Goal: Entertainment & Leisure: Consume media (video, audio)

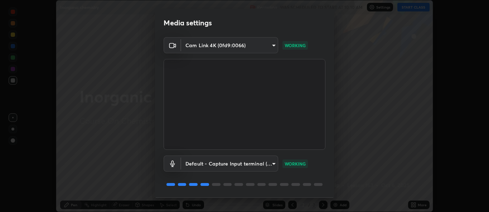
scroll to position [23, 0]
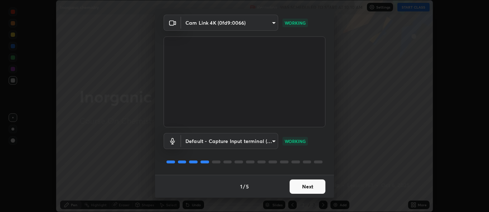
click at [303, 184] on button "Next" at bounding box center [308, 187] width 36 height 14
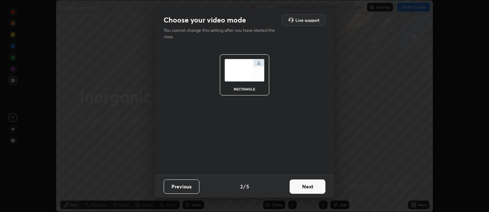
click at [308, 188] on button "Next" at bounding box center [308, 187] width 36 height 14
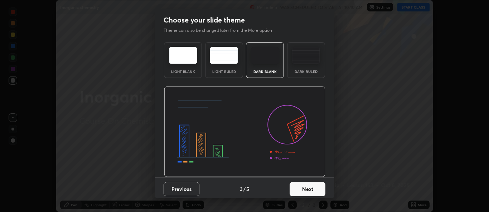
click at [309, 190] on button "Next" at bounding box center [308, 189] width 36 height 14
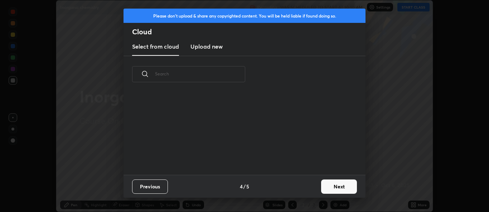
click at [334, 187] on button "Next" at bounding box center [339, 187] width 36 height 14
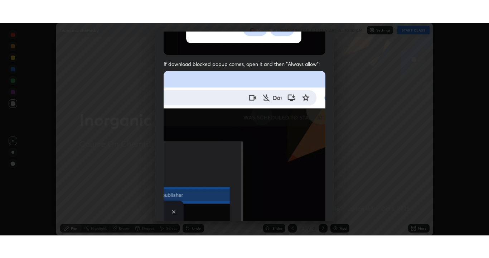
scroll to position [169, 0]
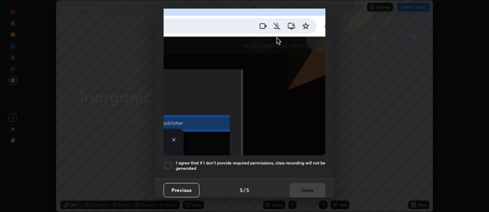
click at [166, 162] on div at bounding box center [168, 166] width 9 height 9
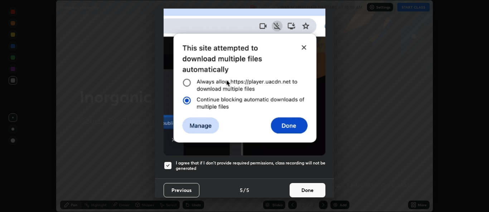
click at [303, 191] on button "Done" at bounding box center [308, 190] width 36 height 14
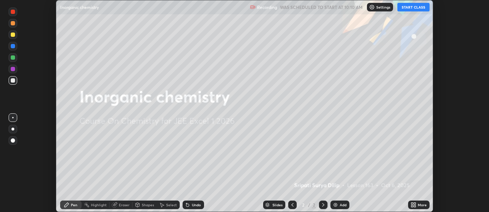
click at [417, 9] on button "START CLASS" at bounding box center [414, 7] width 32 height 9
click at [336, 205] on img at bounding box center [336, 205] width 6 height 6
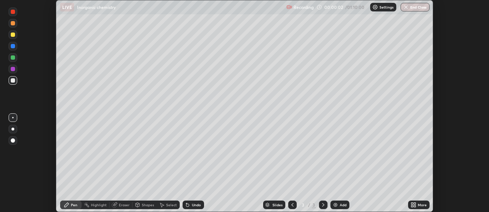
click at [415, 205] on icon at bounding box center [415, 204] width 2 height 2
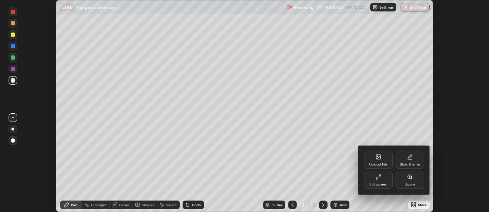
click at [380, 184] on div "Full screen" at bounding box center [379, 185] width 18 height 4
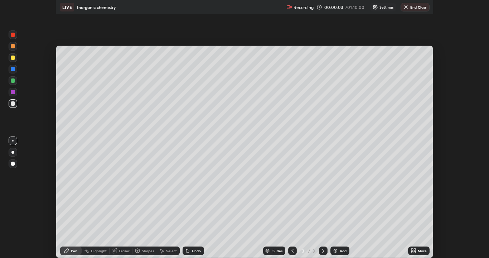
scroll to position [258, 489]
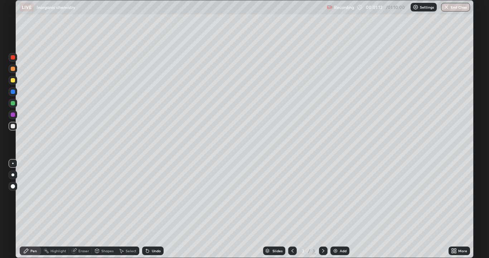
click at [14, 105] on div at bounding box center [13, 103] width 4 height 4
click at [14, 104] on div at bounding box center [13, 103] width 4 height 4
click at [13, 126] on div at bounding box center [13, 126] width 4 height 4
click at [16, 127] on div at bounding box center [13, 126] width 9 height 9
click at [11, 84] on div at bounding box center [13, 80] width 9 height 9
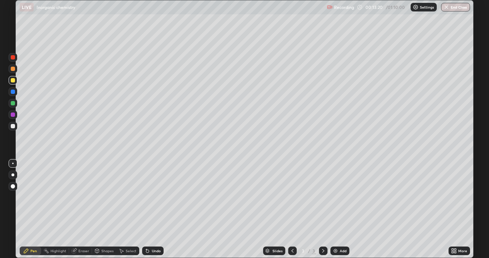
click at [13, 81] on div at bounding box center [13, 80] width 4 height 4
click at [323, 212] on icon at bounding box center [324, 251] width 6 height 6
click at [336, 212] on img at bounding box center [336, 251] width 6 height 6
click at [15, 70] on div at bounding box center [13, 69] width 4 height 4
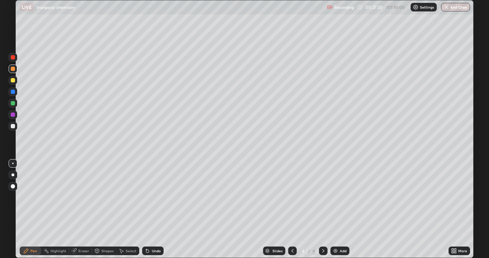
click at [14, 71] on div at bounding box center [13, 69] width 4 height 4
click at [12, 105] on div at bounding box center [13, 103] width 4 height 4
click at [13, 92] on div at bounding box center [13, 92] width 4 height 4
click at [12, 125] on div at bounding box center [13, 126] width 4 height 4
click at [14, 126] on div at bounding box center [13, 126] width 4 height 4
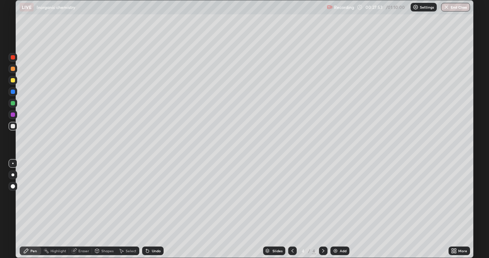
click at [15, 128] on div at bounding box center [13, 126] width 9 height 9
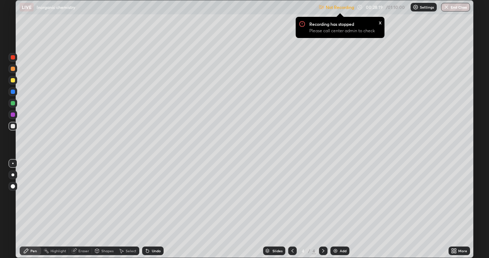
click at [386, 10] on div "Not Recording Recording has stopped Please call center admin to check x 00:28:1…" at bounding box center [395, 7] width 152 height 14
click at [381, 25] on div "x" at bounding box center [380, 22] width 3 height 8
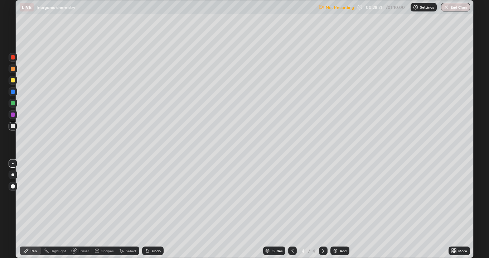
click at [377, 8] on div "Not Recording 00:28:21 / 01:10:00 Settings End Class" at bounding box center [395, 7] width 152 height 14
click at [456, 212] on icon at bounding box center [456, 250] width 2 height 2
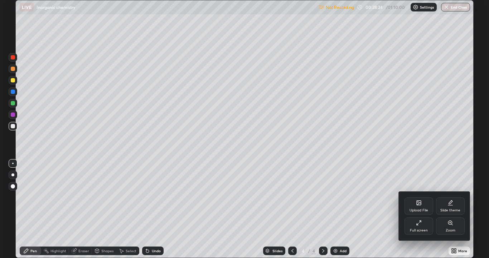
click at [418, 212] on div "Full screen" at bounding box center [419, 231] width 18 height 4
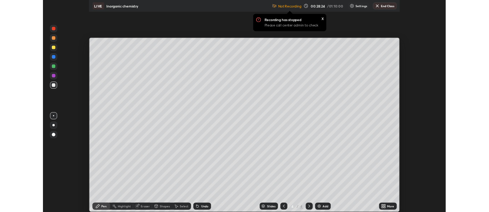
scroll to position [35617, 35340]
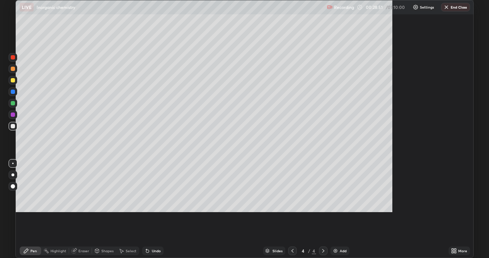
scroll to position [258, 489]
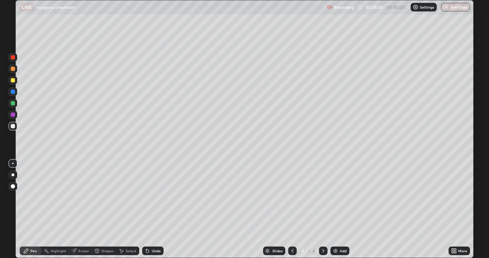
click at [14, 116] on div at bounding box center [13, 115] width 4 height 4
click at [14, 115] on div at bounding box center [13, 115] width 4 height 4
click at [15, 83] on div at bounding box center [13, 80] width 9 height 9
click at [336, 212] on img at bounding box center [336, 251] width 6 height 6
click at [13, 126] on div at bounding box center [13, 126] width 4 height 4
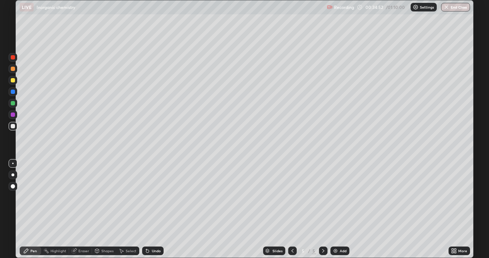
click at [13, 81] on div at bounding box center [13, 80] width 4 height 4
click at [13, 128] on div at bounding box center [13, 126] width 4 height 4
click at [13, 127] on div at bounding box center [13, 126] width 4 height 4
click at [14, 127] on div at bounding box center [13, 126] width 4 height 4
click at [13, 70] on div at bounding box center [13, 69] width 4 height 4
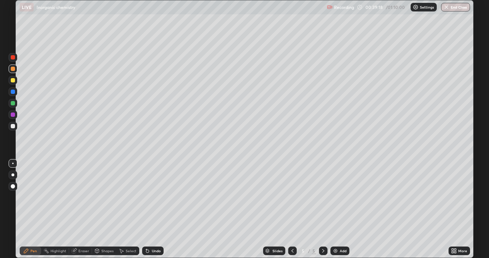
click at [13, 69] on div at bounding box center [13, 69] width 4 height 4
click at [334, 212] on img at bounding box center [336, 251] width 6 height 6
click at [14, 105] on div at bounding box center [13, 103] width 4 height 4
click at [146, 212] on icon at bounding box center [147, 251] width 3 height 3
click at [147, 212] on icon at bounding box center [147, 251] width 3 height 3
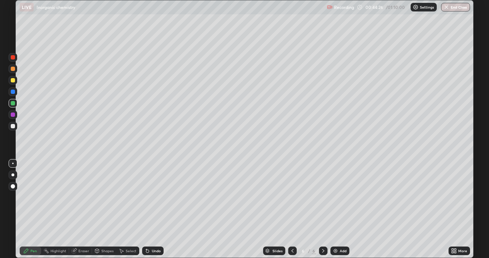
click at [146, 212] on icon at bounding box center [147, 251] width 3 height 3
click at [147, 212] on icon at bounding box center [147, 251] width 3 height 3
click at [13, 128] on div at bounding box center [13, 126] width 4 height 4
click at [13, 127] on div at bounding box center [13, 126] width 4 height 4
click at [14, 80] on div at bounding box center [13, 80] width 4 height 4
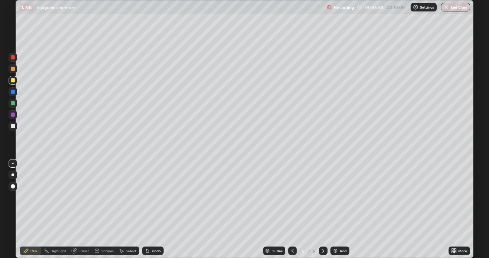
click at [13, 81] on div at bounding box center [13, 80] width 4 height 4
click at [13, 126] on div at bounding box center [13, 126] width 4 height 4
click at [336, 212] on img at bounding box center [336, 251] width 6 height 6
click at [13, 81] on div at bounding box center [13, 80] width 4 height 4
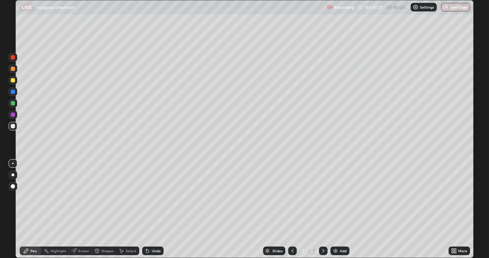
click at [13, 80] on div at bounding box center [13, 80] width 4 height 4
click at [17, 127] on div at bounding box center [13, 126] width 9 height 9
click at [16, 128] on div at bounding box center [13, 126] width 9 height 9
click at [13, 81] on div at bounding box center [13, 80] width 4 height 4
click at [13, 80] on div at bounding box center [13, 80] width 4 height 4
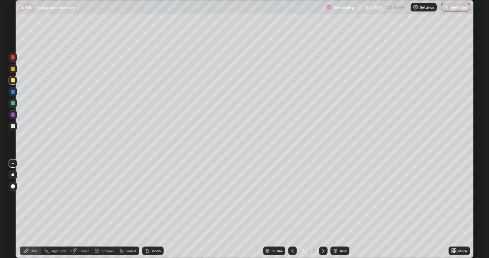
click at [13, 126] on div at bounding box center [13, 126] width 4 height 4
click at [17, 129] on div at bounding box center [13, 125] width 9 height 11
click at [13, 126] on div at bounding box center [13, 126] width 4 height 4
click at [12, 127] on div at bounding box center [13, 126] width 4 height 4
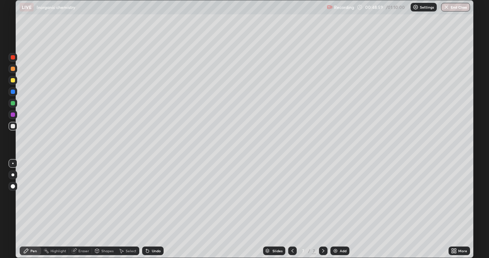
click at [13, 128] on div at bounding box center [13, 126] width 4 height 4
click at [146, 212] on icon at bounding box center [146, 249] width 1 height 1
click at [145, 212] on icon at bounding box center [148, 251] width 6 height 6
click at [146, 212] on icon at bounding box center [147, 251] width 3 height 3
click at [13, 81] on div at bounding box center [13, 80] width 4 height 4
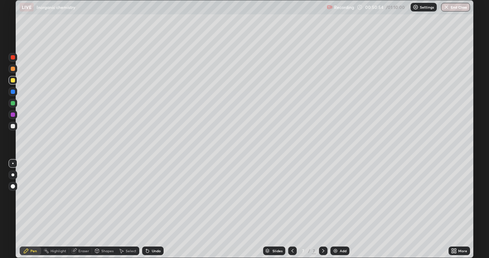
click at [13, 81] on div at bounding box center [13, 80] width 4 height 4
click at [333, 212] on img at bounding box center [336, 251] width 6 height 6
click at [14, 128] on div at bounding box center [13, 126] width 4 height 4
click at [13, 128] on div at bounding box center [13, 126] width 4 height 4
click at [335, 212] on img at bounding box center [336, 251] width 6 height 6
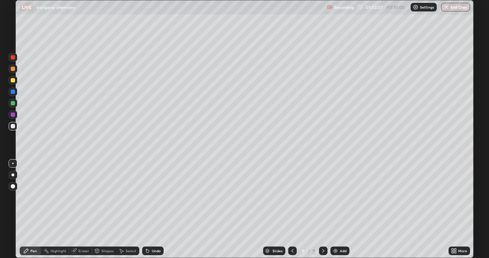
click at [13, 70] on div at bounding box center [13, 69] width 4 height 4
click at [335, 212] on img at bounding box center [336, 251] width 6 height 6
click at [13, 80] on div at bounding box center [13, 80] width 4 height 4
click at [12, 128] on div at bounding box center [13, 126] width 4 height 4
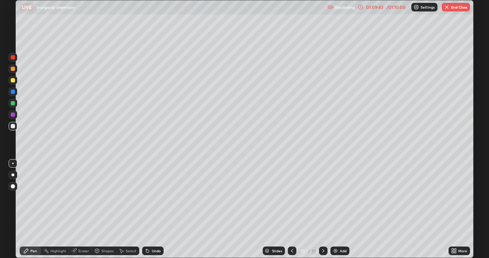
click at [15, 82] on div at bounding box center [13, 80] width 9 height 9
click at [13, 81] on div at bounding box center [13, 80] width 4 height 4
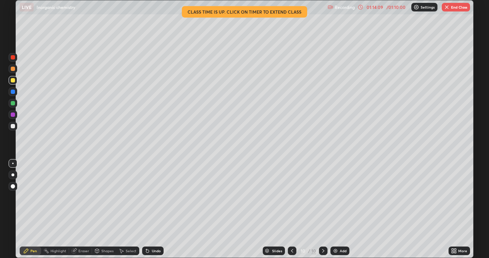
click at [459, 8] on button "End Class" at bounding box center [456, 7] width 28 height 9
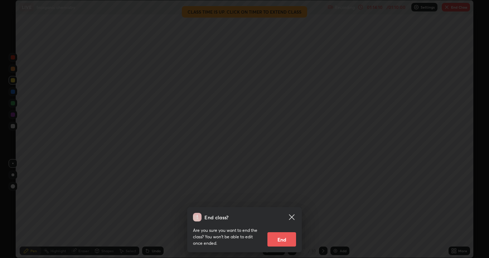
click at [284, 212] on button "End" at bounding box center [282, 239] width 29 height 14
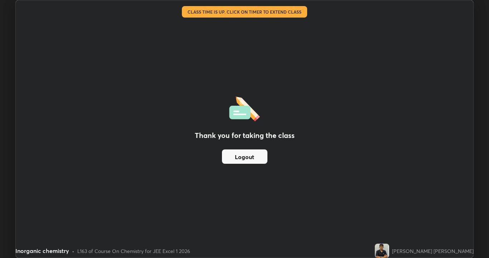
click at [260, 157] on button "Logout" at bounding box center [245, 156] width 46 height 14
click at [259, 158] on button "Logout" at bounding box center [245, 156] width 46 height 14
